Goal: Download file/media

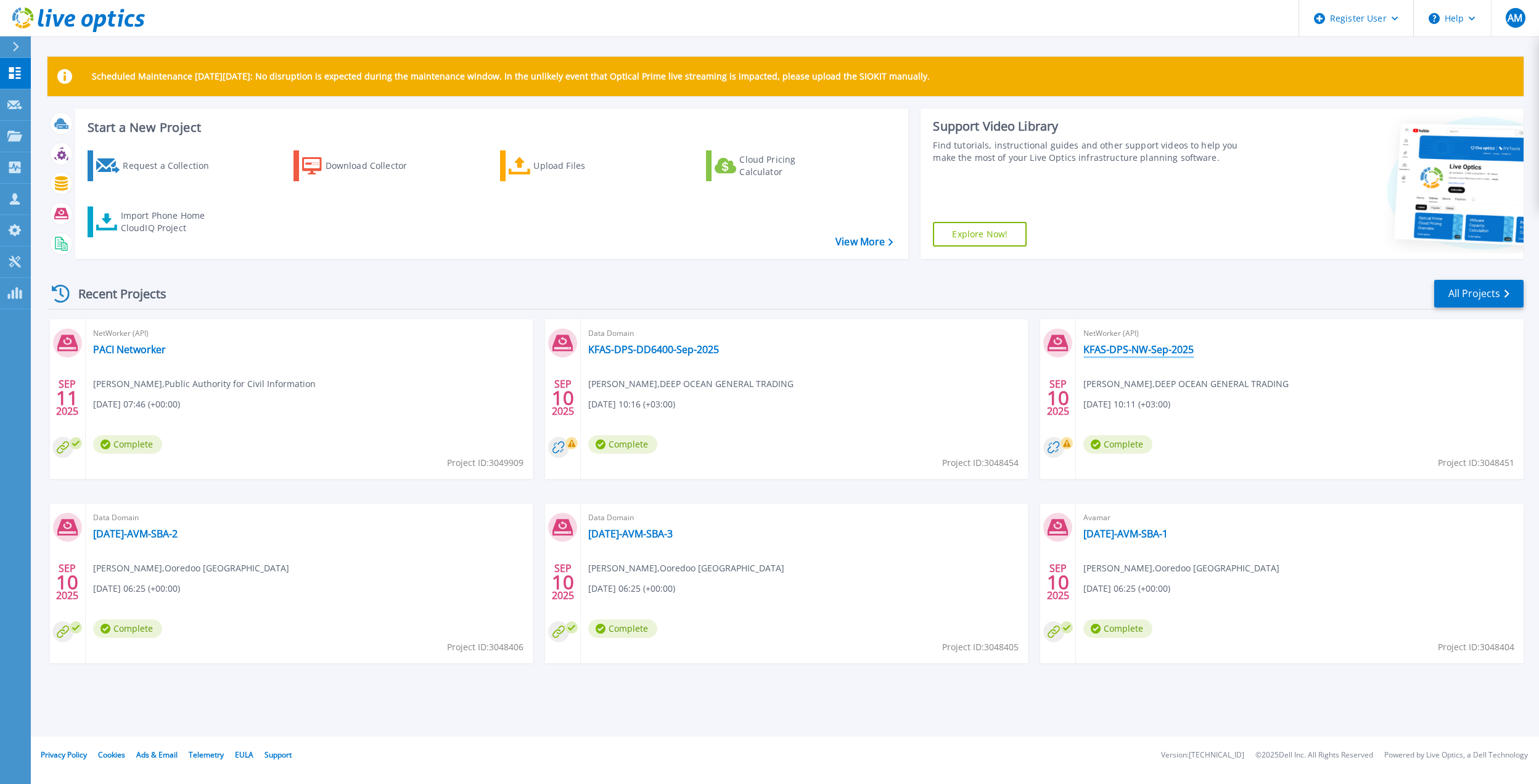
click at [1119, 348] on link "KFAS-DPS-NW-Sep-2025" at bounding box center [1137, 350] width 110 height 13
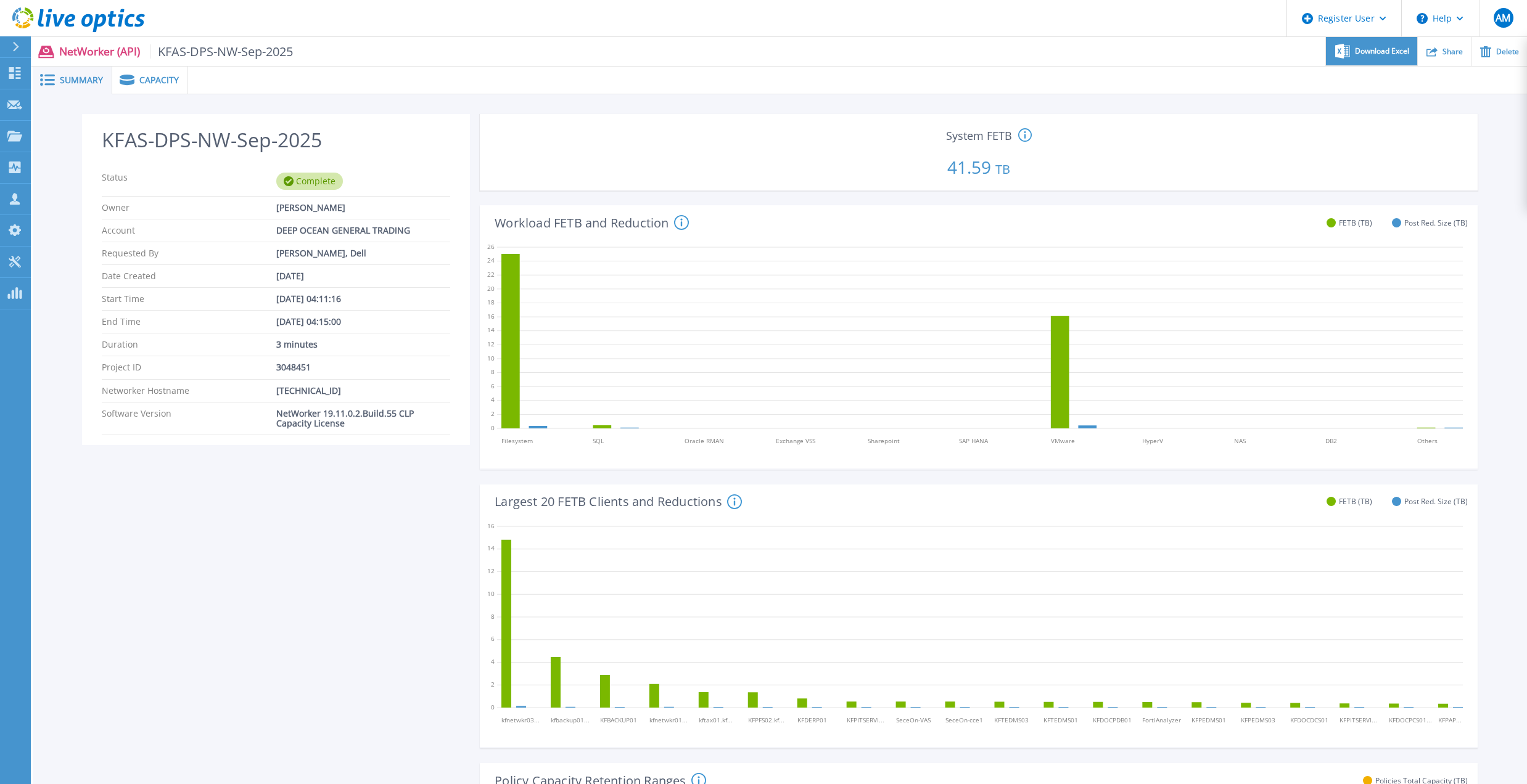
click at [1395, 49] on span "Download Excel" at bounding box center [1382, 51] width 55 height 7
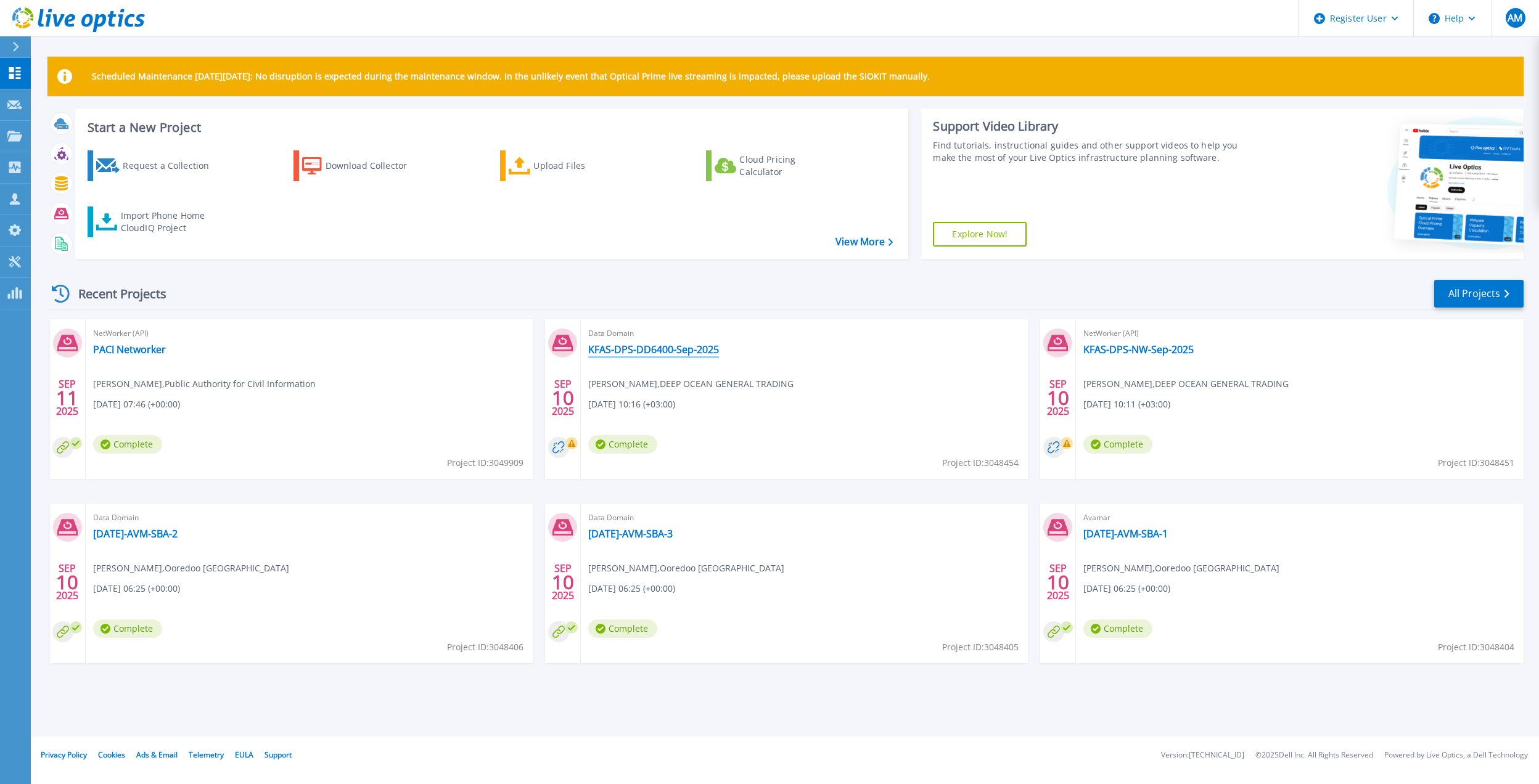
click at [684, 349] on link "KFAS-DPS-DD6400-Sep-2025" at bounding box center [653, 350] width 131 height 13
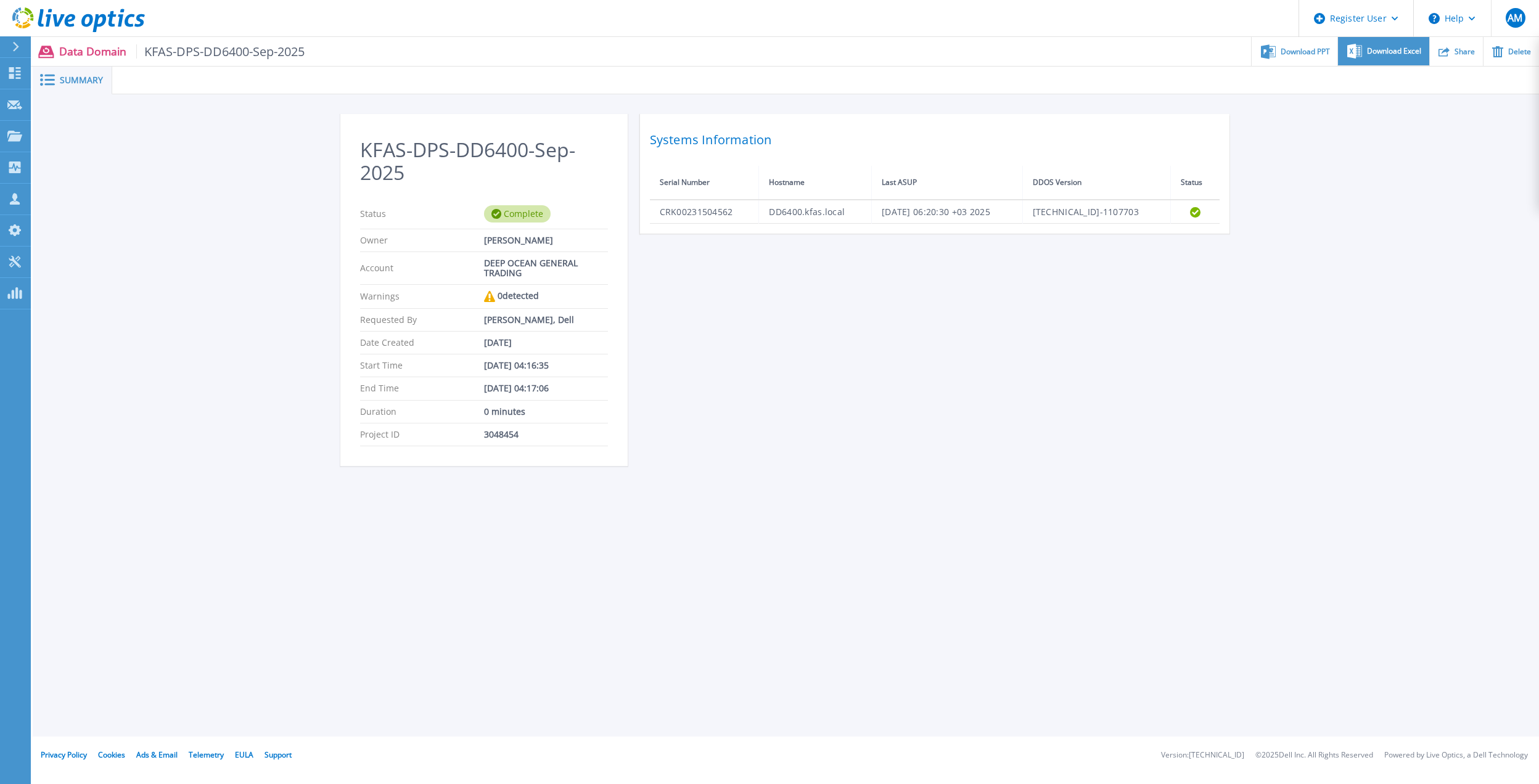
click at [1374, 53] on span "Download Excel" at bounding box center [1395, 51] width 55 height 7
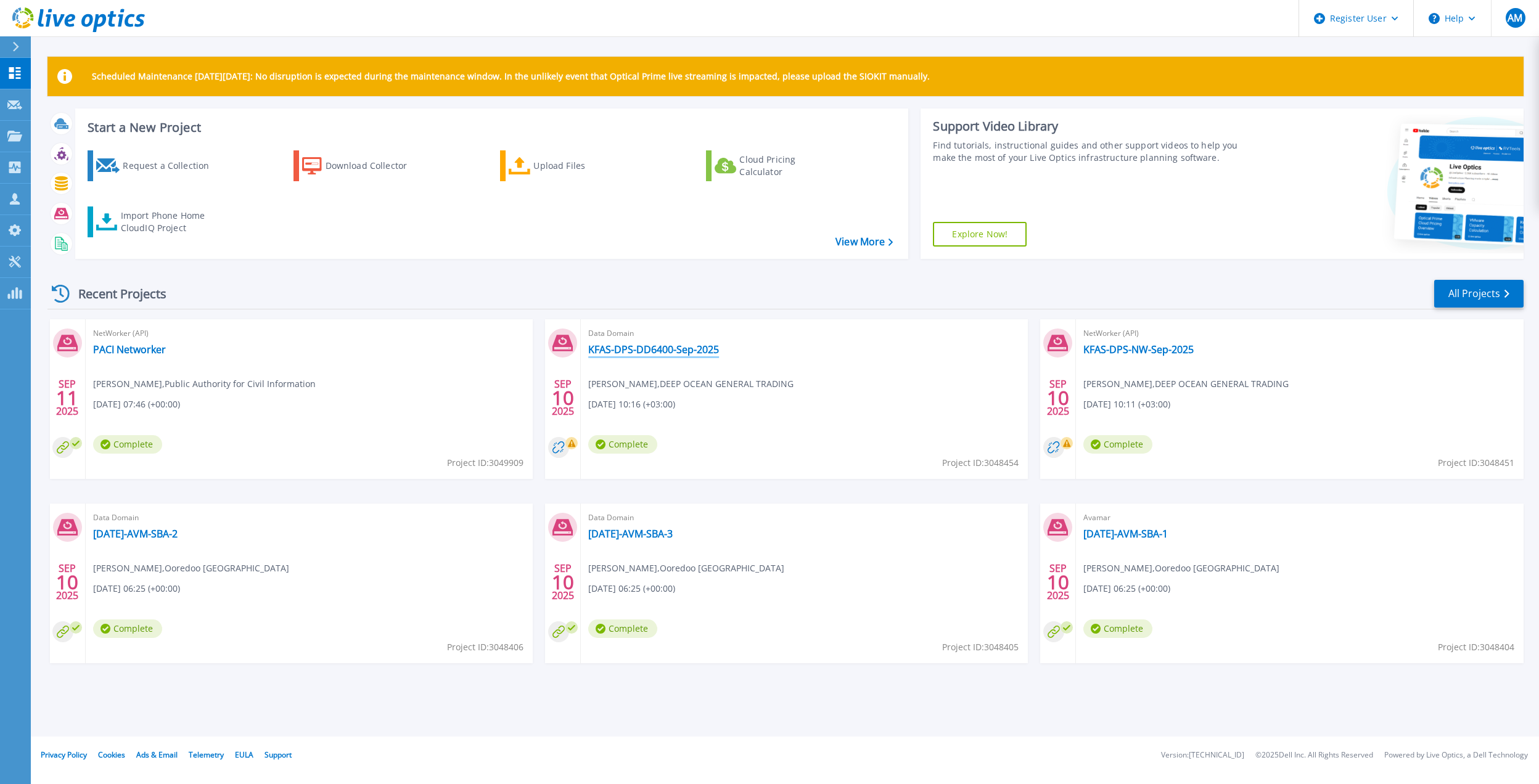
click at [597, 350] on link "KFAS-DPS-DD6400-Sep-2025" at bounding box center [653, 350] width 131 height 13
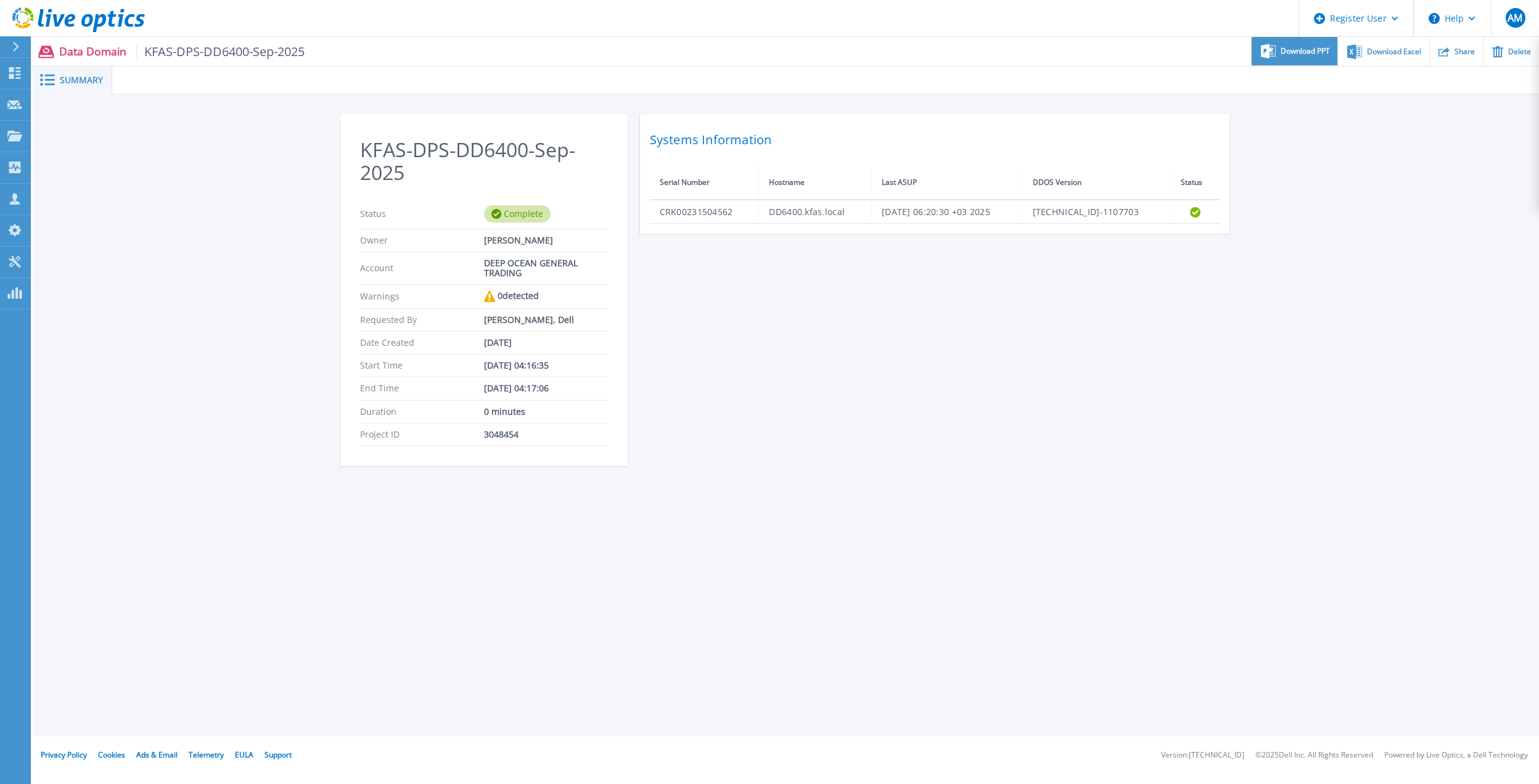
click at [1277, 45] on div "Download PPT" at bounding box center [1295, 52] width 85 height 29
click at [866, 418] on div "KFAS-DPS-DD6400-Sep-2025 Status Complete Owner vijeesh Thayyil Account DEEP OCE…" at bounding box center [786, 298] width 891 height 367
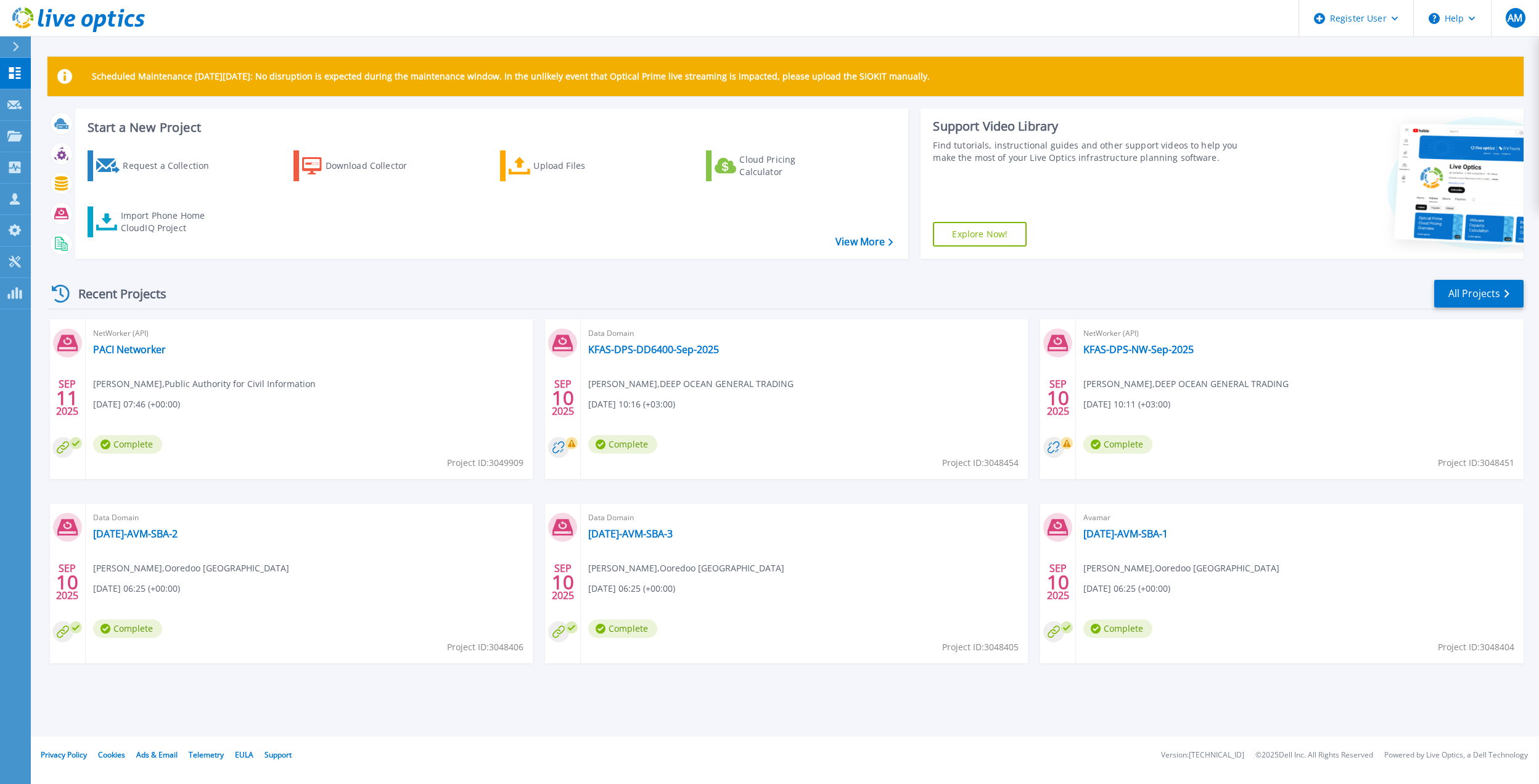
click at [1208, 297] on div "Recent Projects All Projects" at bounding box center [785, 294] width 1476 height 31
